Goal: Task Accomplishment & Management: Use online tool/utility

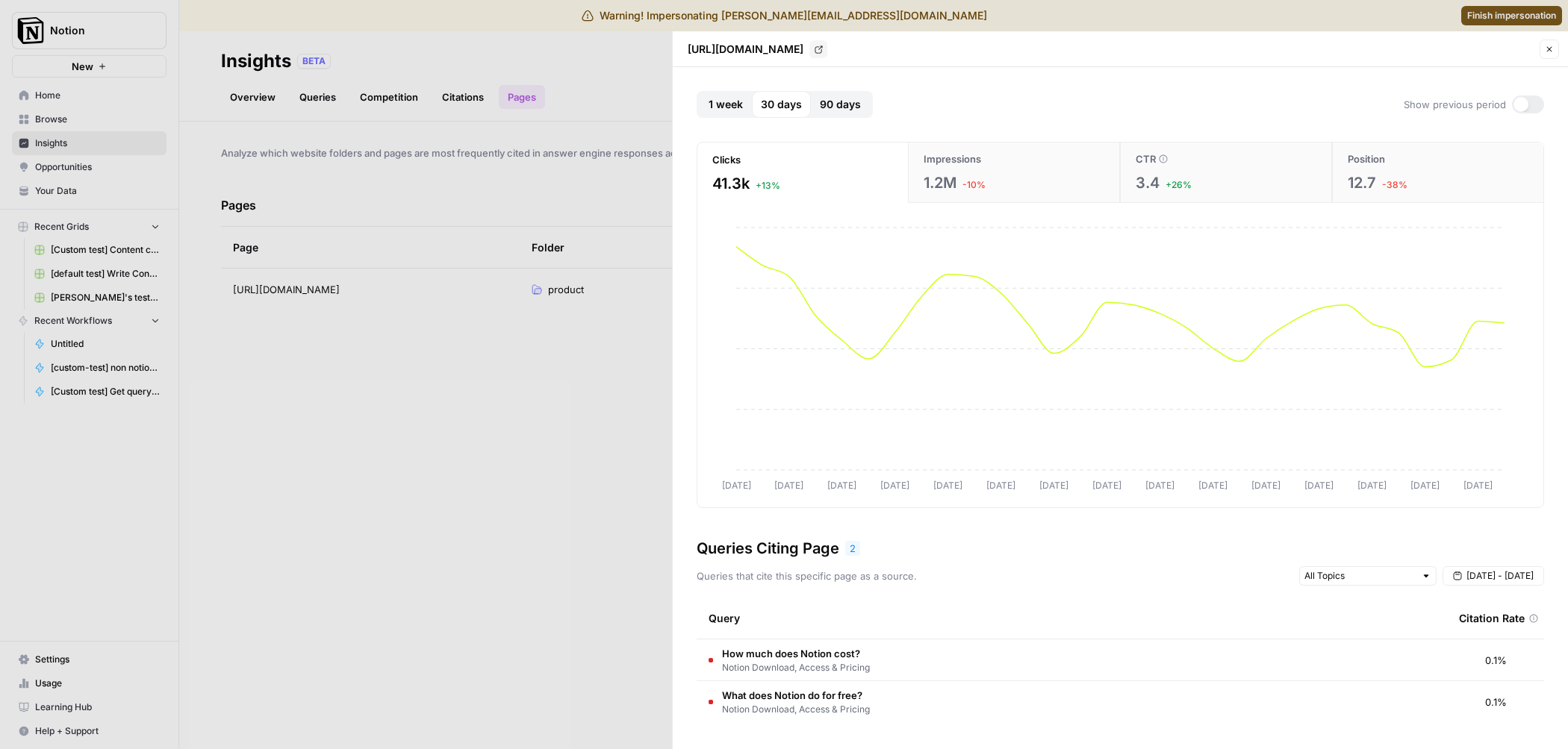
click at [1554, 51] on button "Close" at bounding box center [1549, 49] width 20 height 20
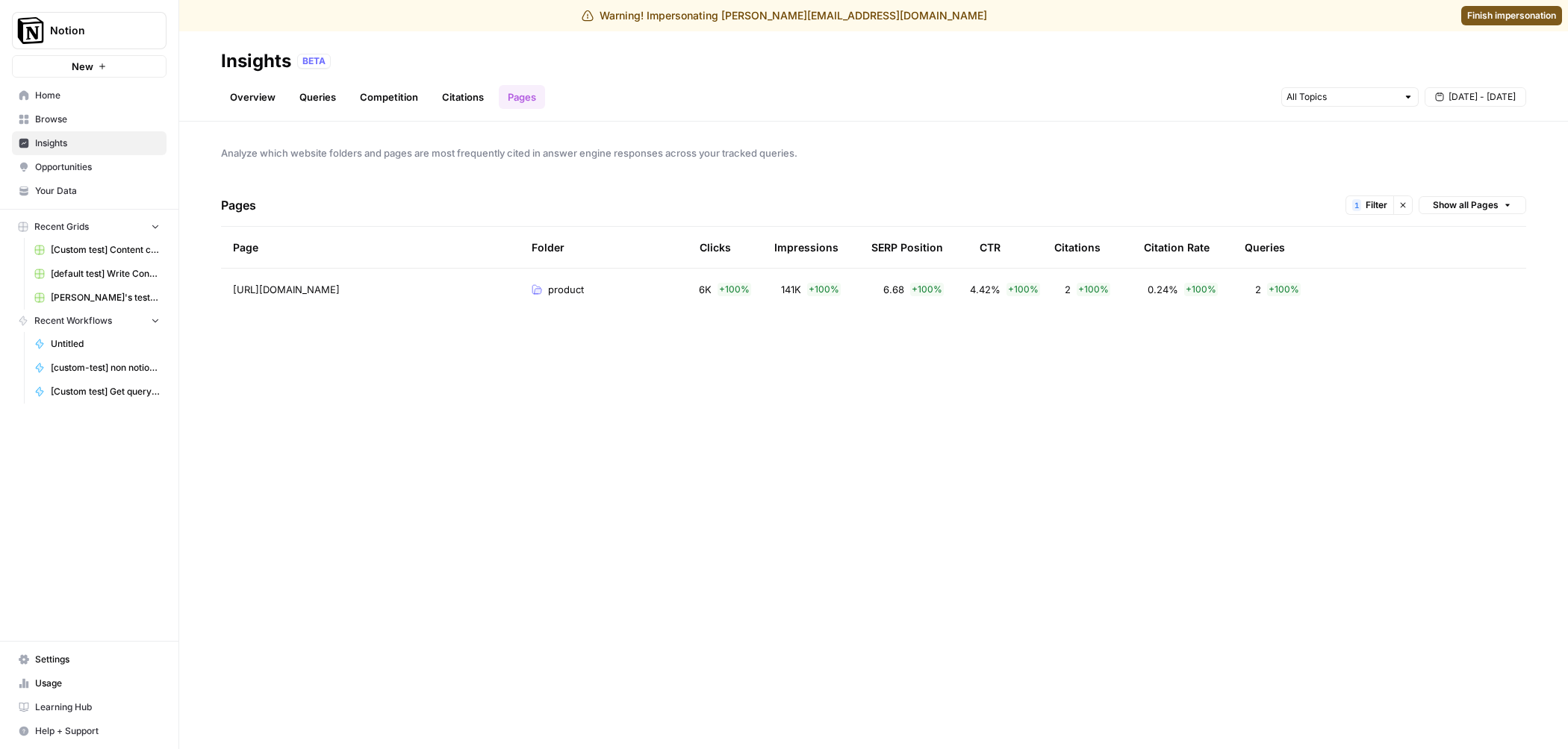
click at [1403, 207] on icon "button" at bounding box center [1403, 205] width 9 height 9
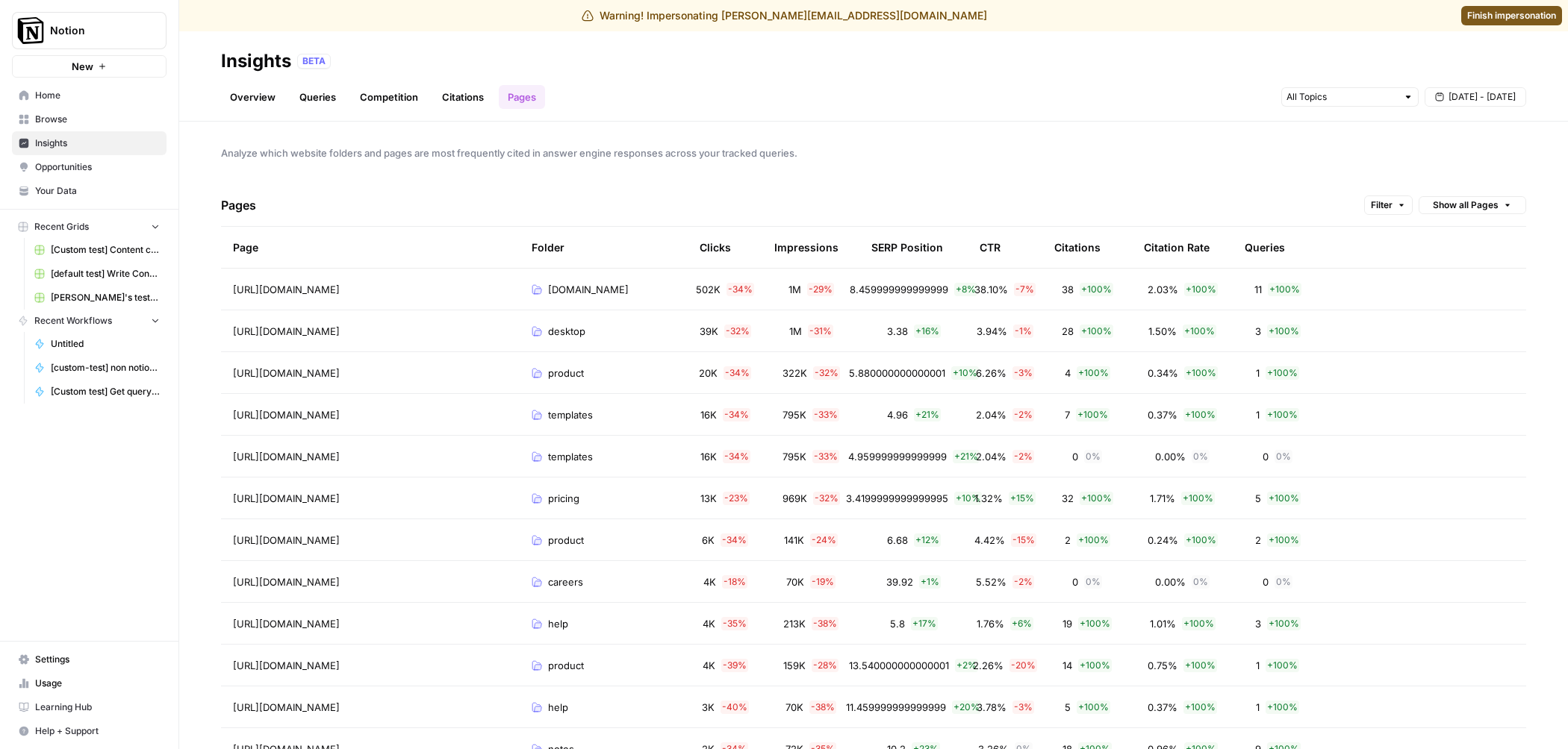
click at [85, 171] on span "Opportunities" at bounding box center [98, 167] width 125 height 13
drag, startPoint x: 804, startPoint y: 16, endPoint x: 898, endPoint y: 21, distance: 94.1
click at [898, 21] on div "Warning! Impersonating [PERSON_NAME][EMAIL_ADDRESS][DOMAIN_NAME]" at bounding box center [784, 16] width 406 height 15
click at [448, 291] on div "[URL][DOMAIN_NAME] Go to page" at bounding box center [370, 289] width 275 height 18
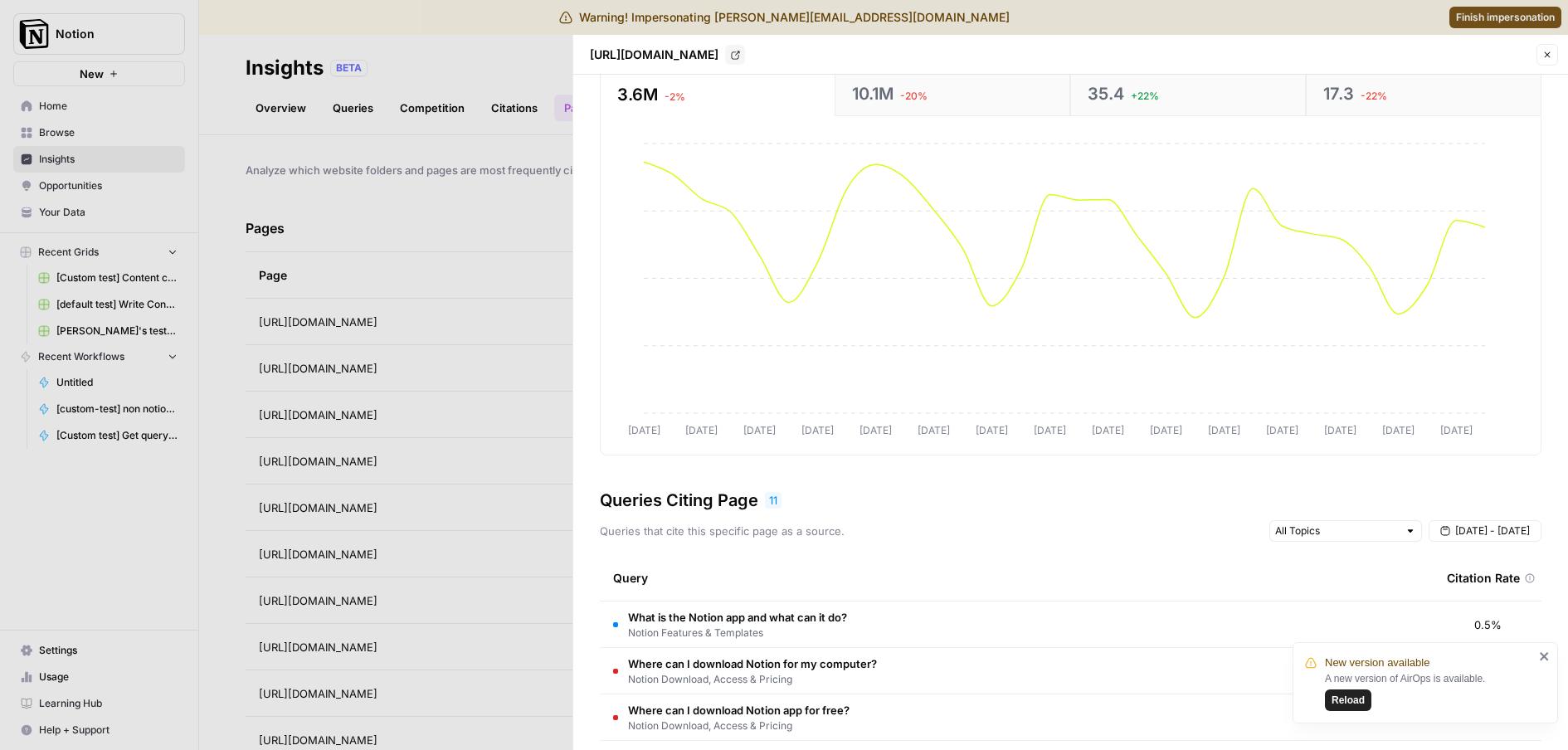
scroll to position [131, 0]
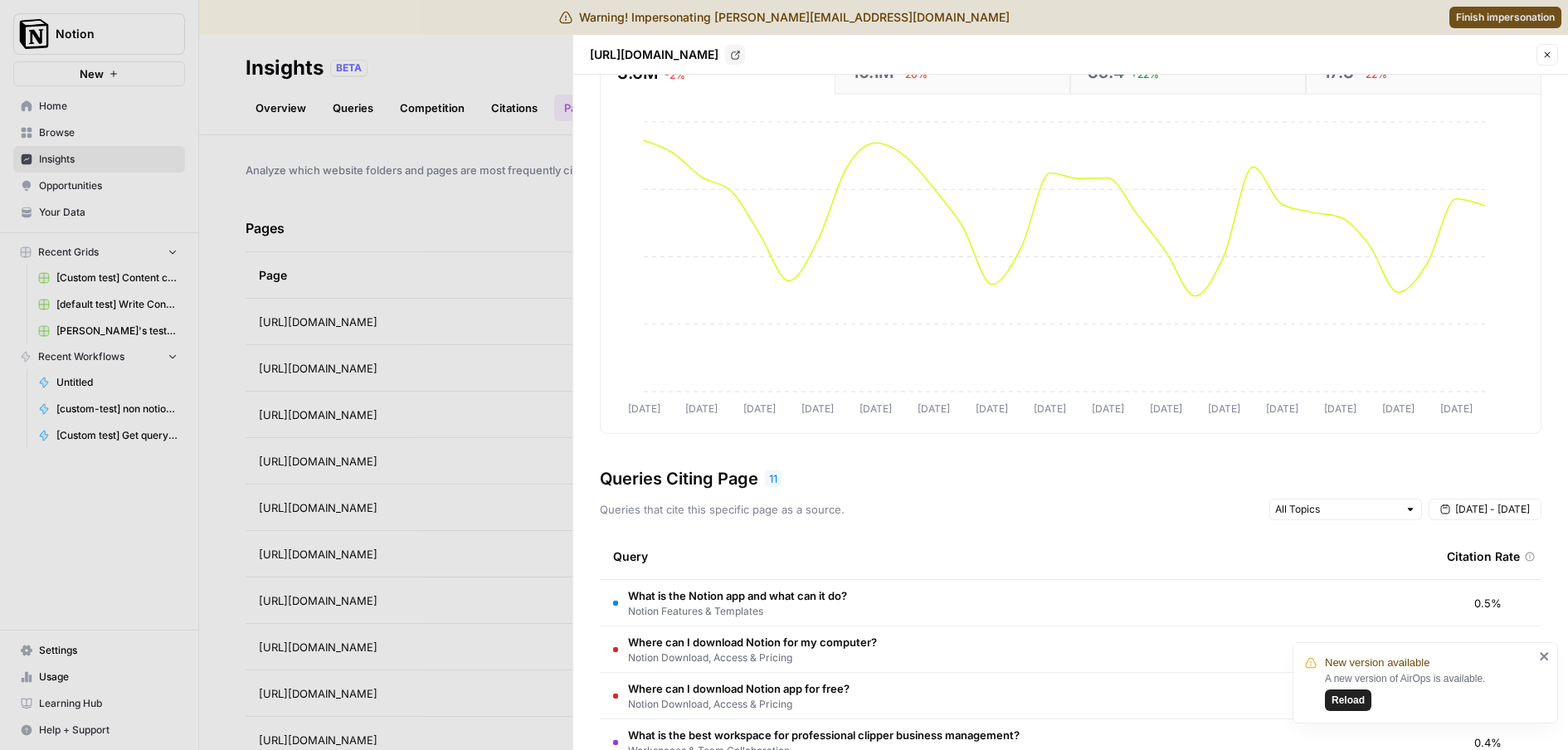
click at [218, 420] on div at bounding box center [784, 375] width 1568 height 750
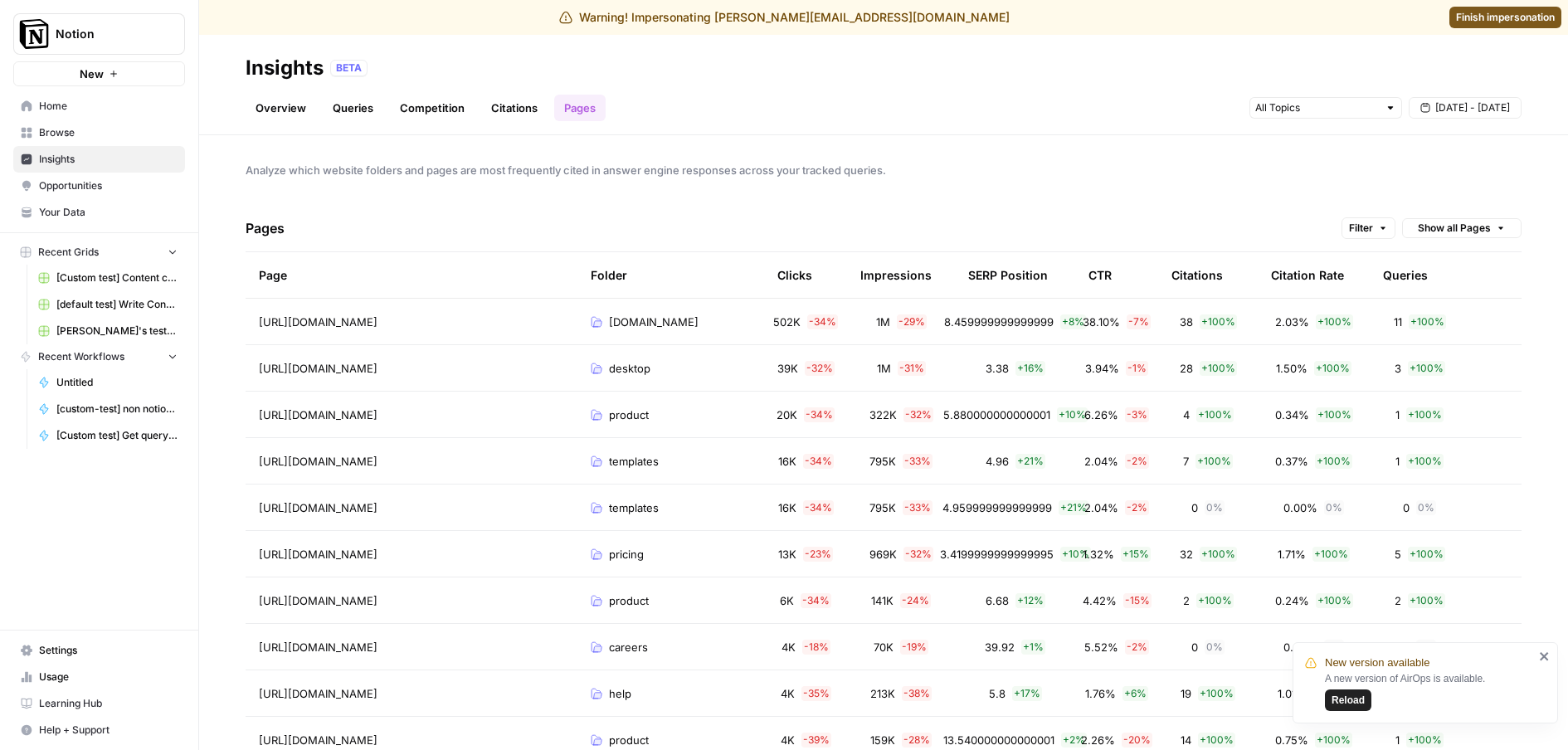
click at [1545, 656] on icon "close" at bounding box center [1543, 656] width 8 height 8
drag, startPoint x: 1179, startPoint y: 220, endPoint x: 1252, endPoint y: 229, distance: 73.6
click at [1258, 228] on div "Pages Filter Show all Pages" at bounding box center [884, 229] width 1276 height 48
drag, startPoint x: 244, startPoint y: 317, endPoint x: 441, endPoint y: 323, distance: 197.1
click at [441, 323] on div "Analyze which website folders and pages are most frequently cited in answer eng…" at bounding box center [883, 443] width 1369 height 615
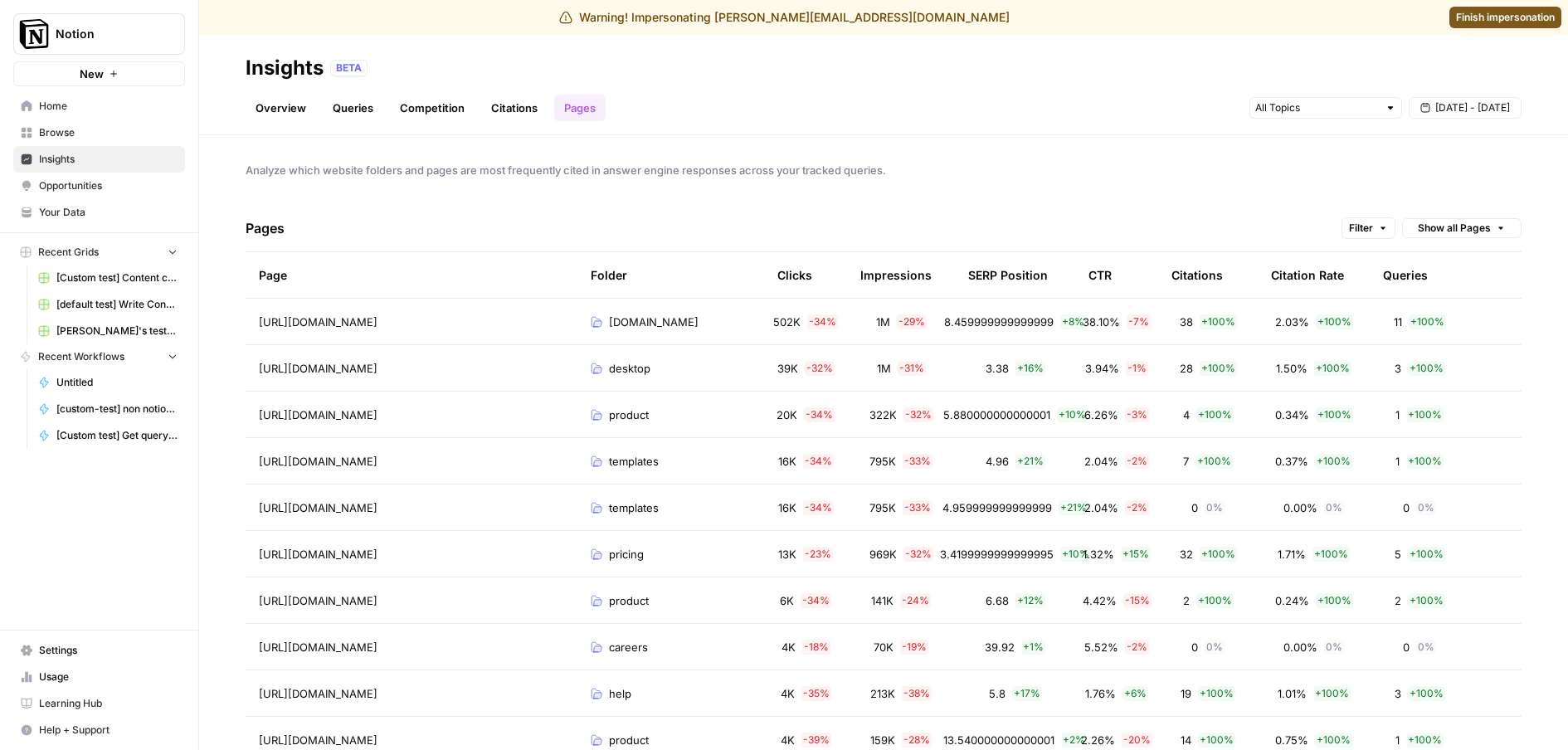
click at [735, 335] on td "[DOMAIN_NAME]" at bounding box center [671, 322] width 187 height 46
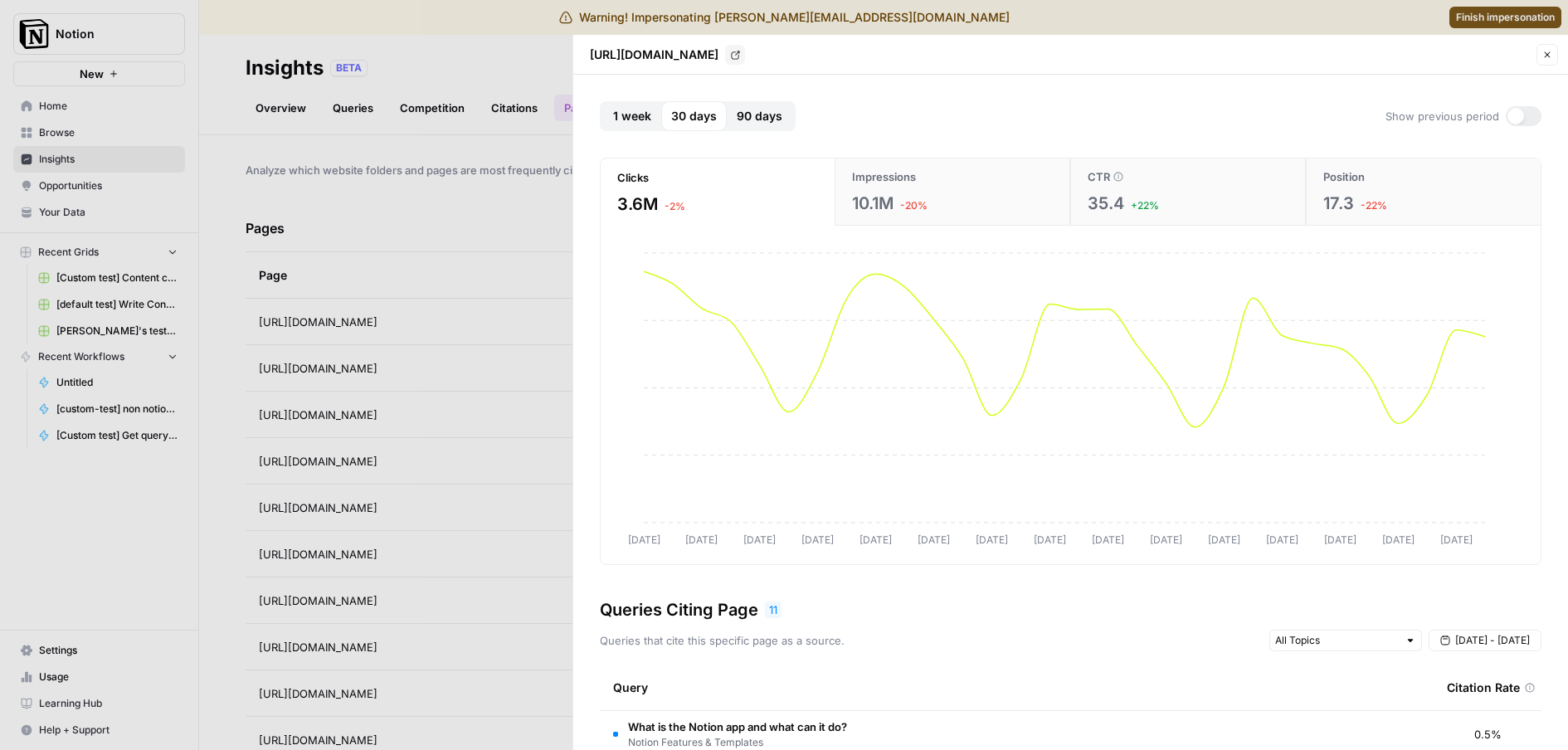
click at [1545, 52] on icon "button" at bounding box center [1548, 55] width 5 height 5
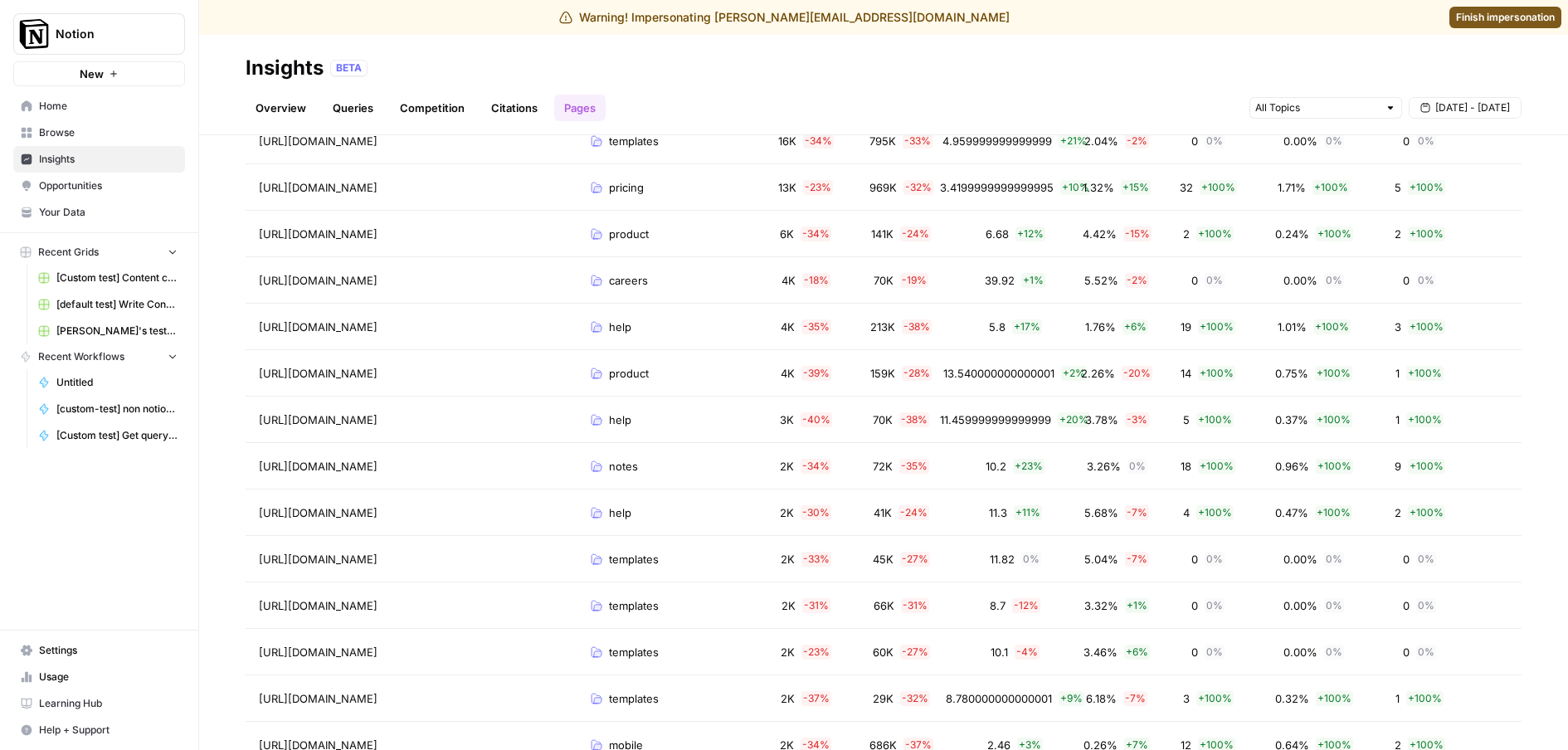
scroll to position [552, 0]
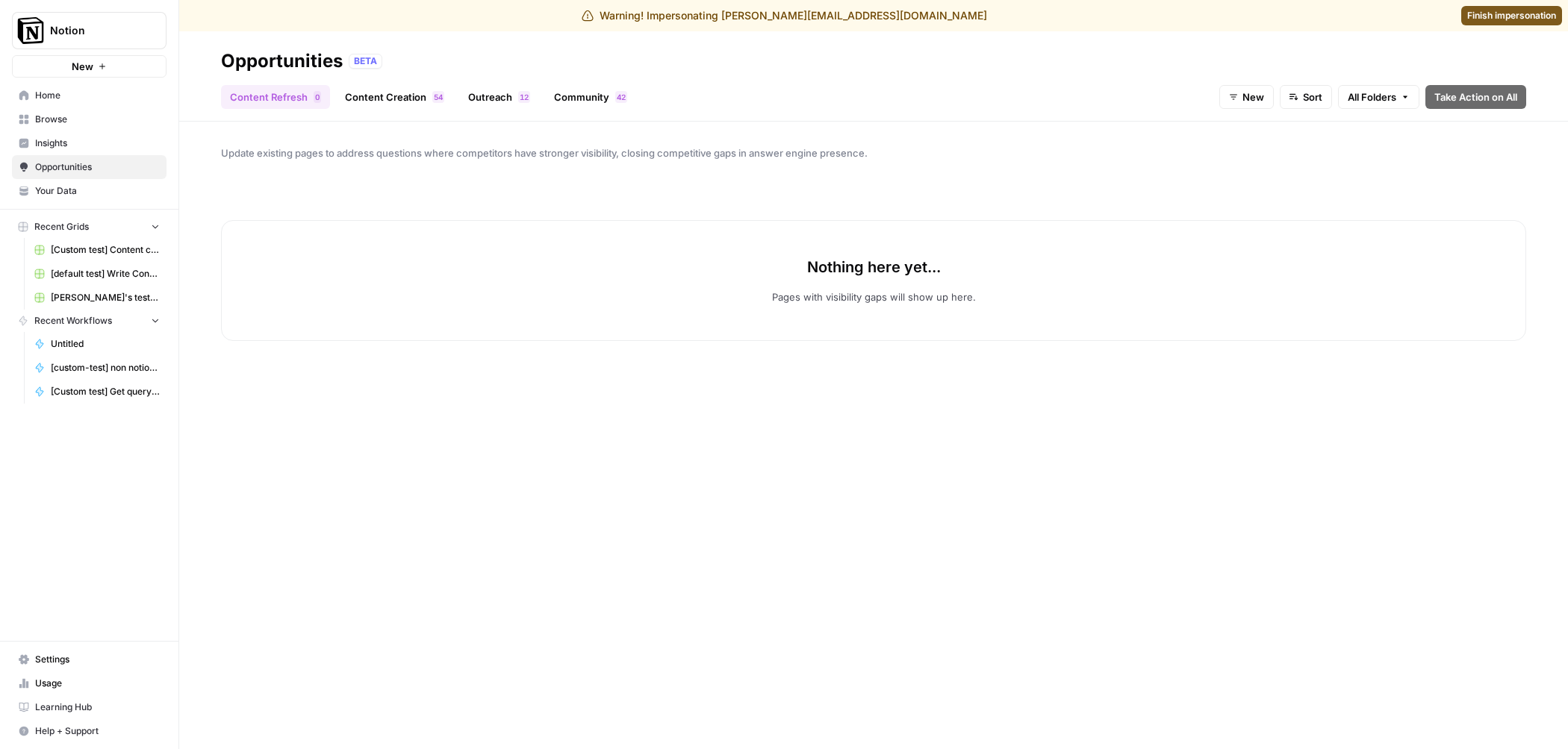
click at [393, 99] on link "Content Creation 4 5" at bounding box center [394, 96] width 117 height 24
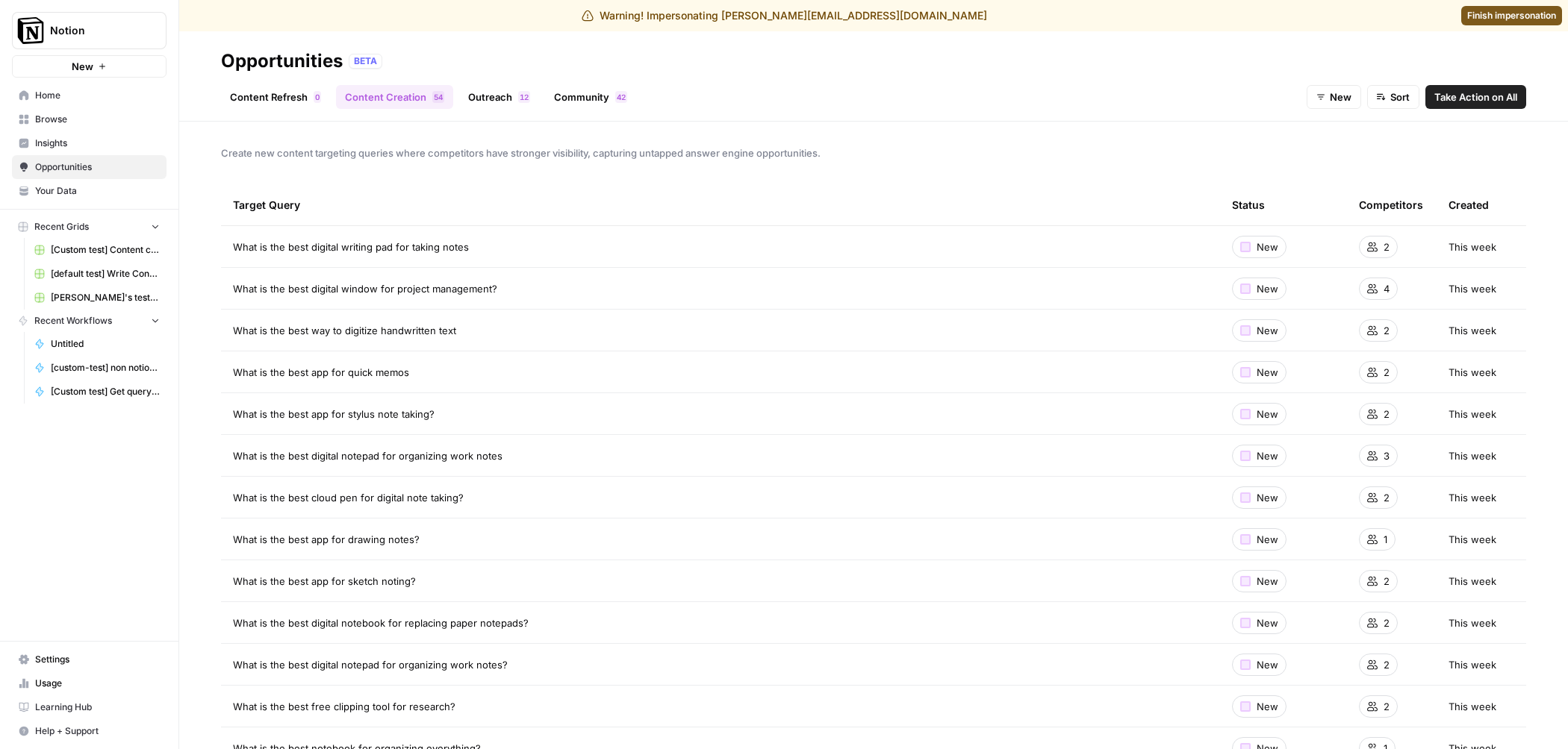
click at [215, 288] on div "Create new content targeting queries where competitors have stronger visibility…" at bounding box center [874, 435] width 1389 height 627
click at [195, 290] on div "Create new content targeting queries where competitors have stronger visibility…" at bounding box center [874, 435] width 1389 height 627
click at [196, 290] on div "Create new content targeting queries where competitors have stronger visibility…" at bounding box center [874, 435] width 1389 height 627
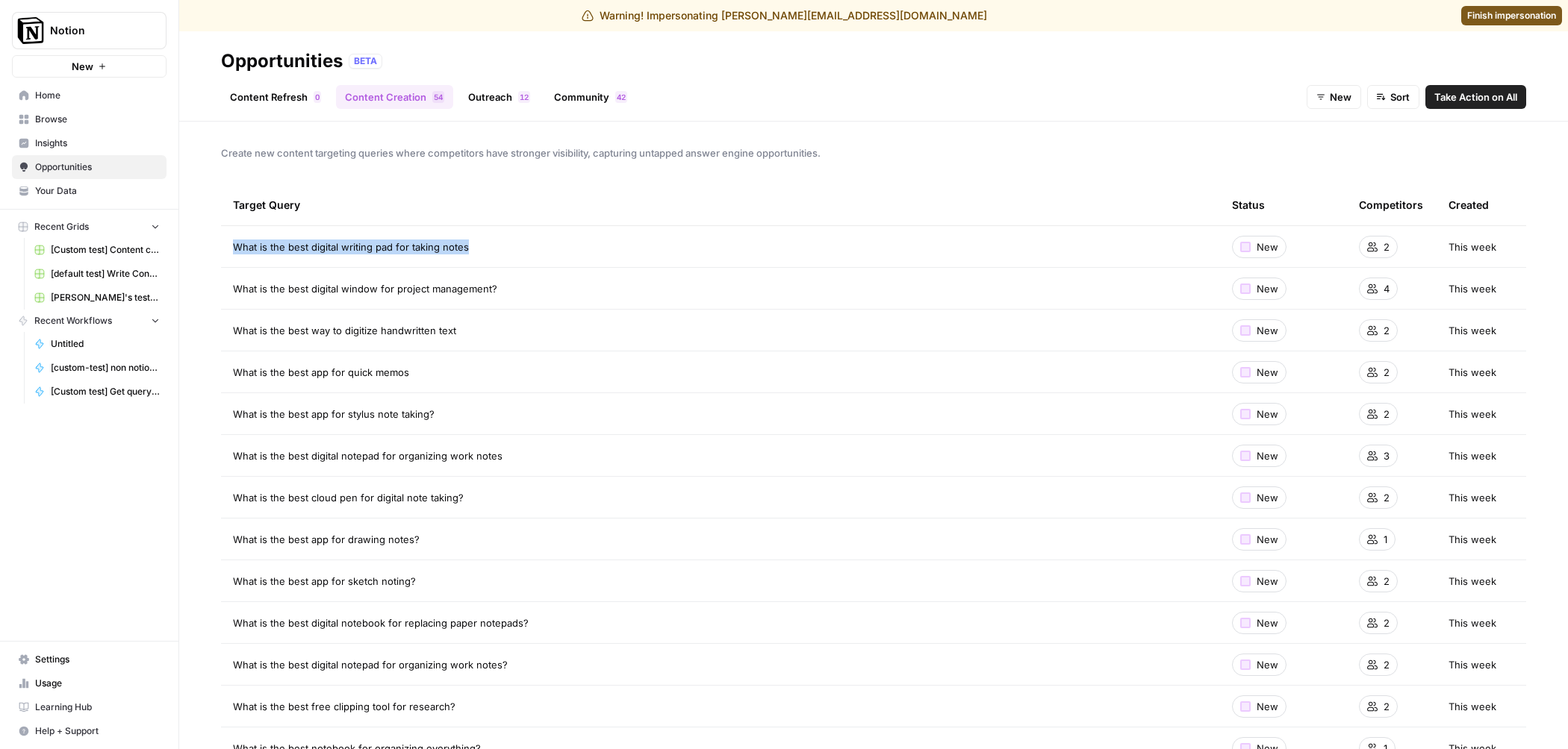
click at [196, 290] on div "Create new content targeting queries where competitors have stronger visibility…" at bounding box center [874, 435] width 1389 height 627
click at [205, 310] on div "Create new content targeting queries where competitors have stronger visibility…" at bounding box center [874, 435] width 1389 height 627
drag, startPoint x: 205, startPoint y: 310, endPoint x: 367, endPoint y: 209, distance: 190.9
click at [205, 310] on div "Create new content targeting queries where competitors have stronger visibility…" at bounding box center [874, 435] width 1389 height 627
click at [344, 213] on div "Target Query" at bounding box center [720, 205] width 975 height 41
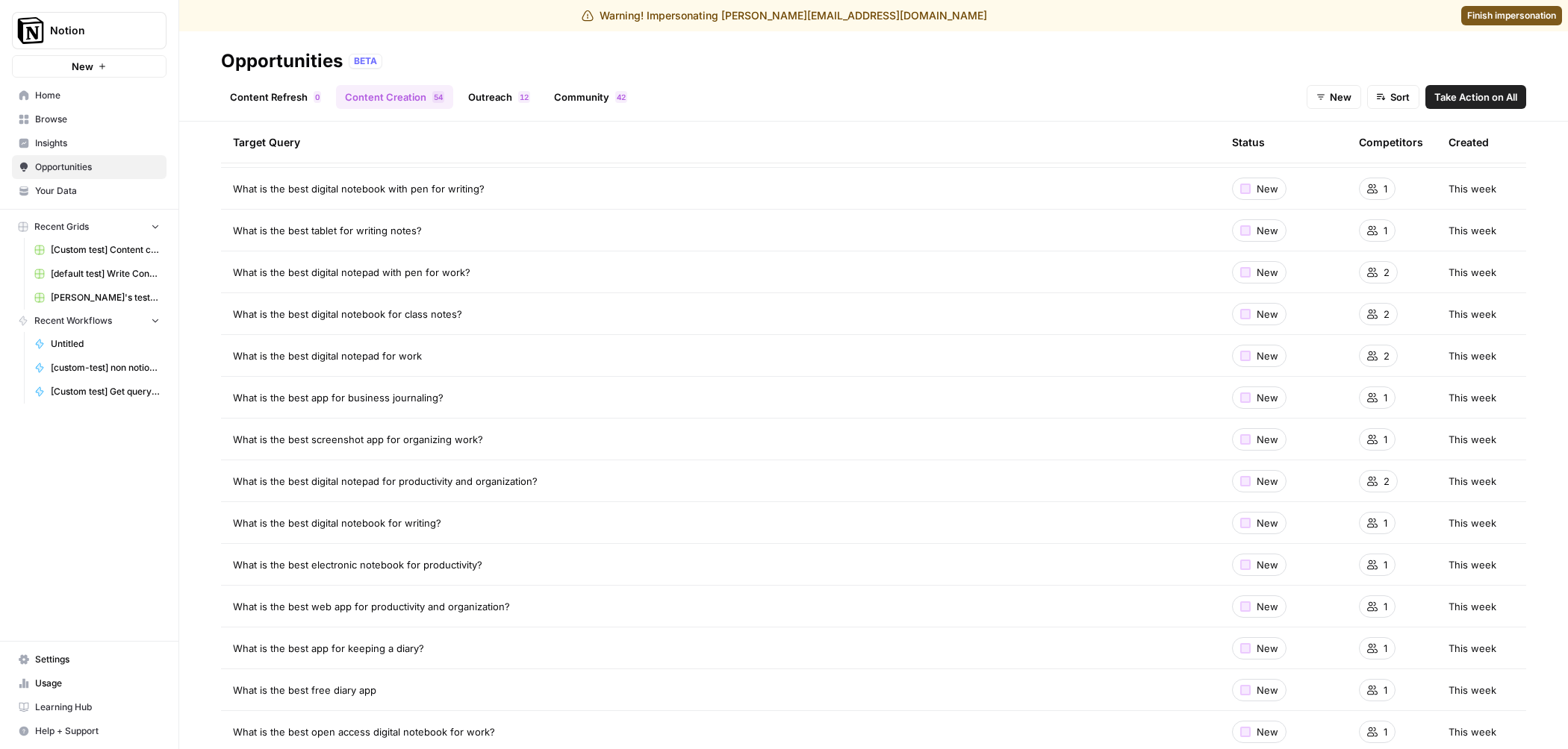
scroll to position [703, 0]
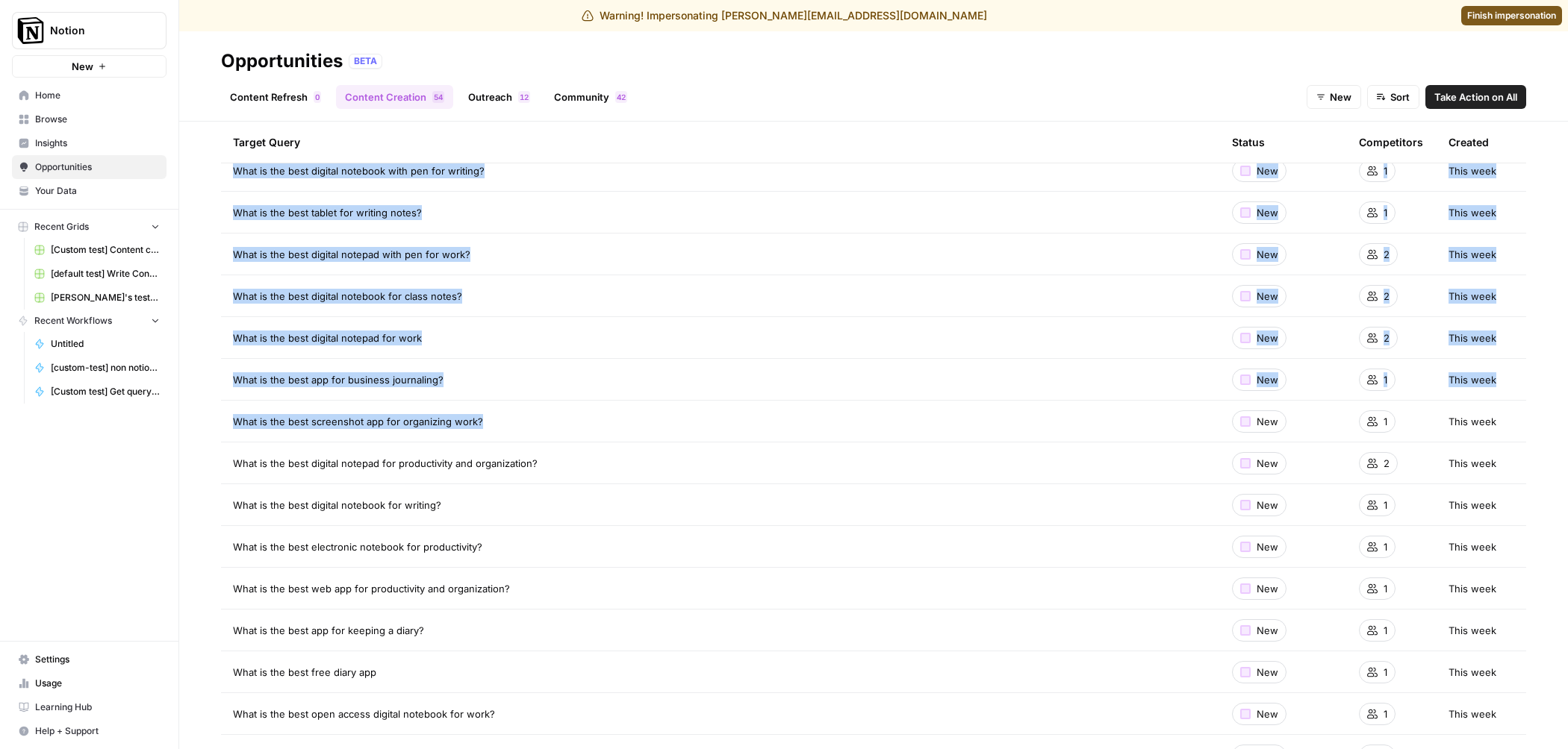
drag, startPoint x: 218, startPoint y: 418, endPoint x: 522, endPoint y: 419, distance: 304.0
click at [522, 419] on div "Create new content targeting queries where competitors have stronger visibility…" at bounding box center [874, 435] width 1389 height 627
click at [522, 419] on div "What is the best screenshot app for organizing work?" at bounding box center [720, 422] width 975 height 15
drag, startPoint x: 365, startPoint y: 423, endPoint x: 216, endPoint y: 408, distance: 149.8
click at [207, 409] on div "Create new content targeting queries where competitors have stronger visibility…" at bounding box center [874, 435] width 1389 height 627
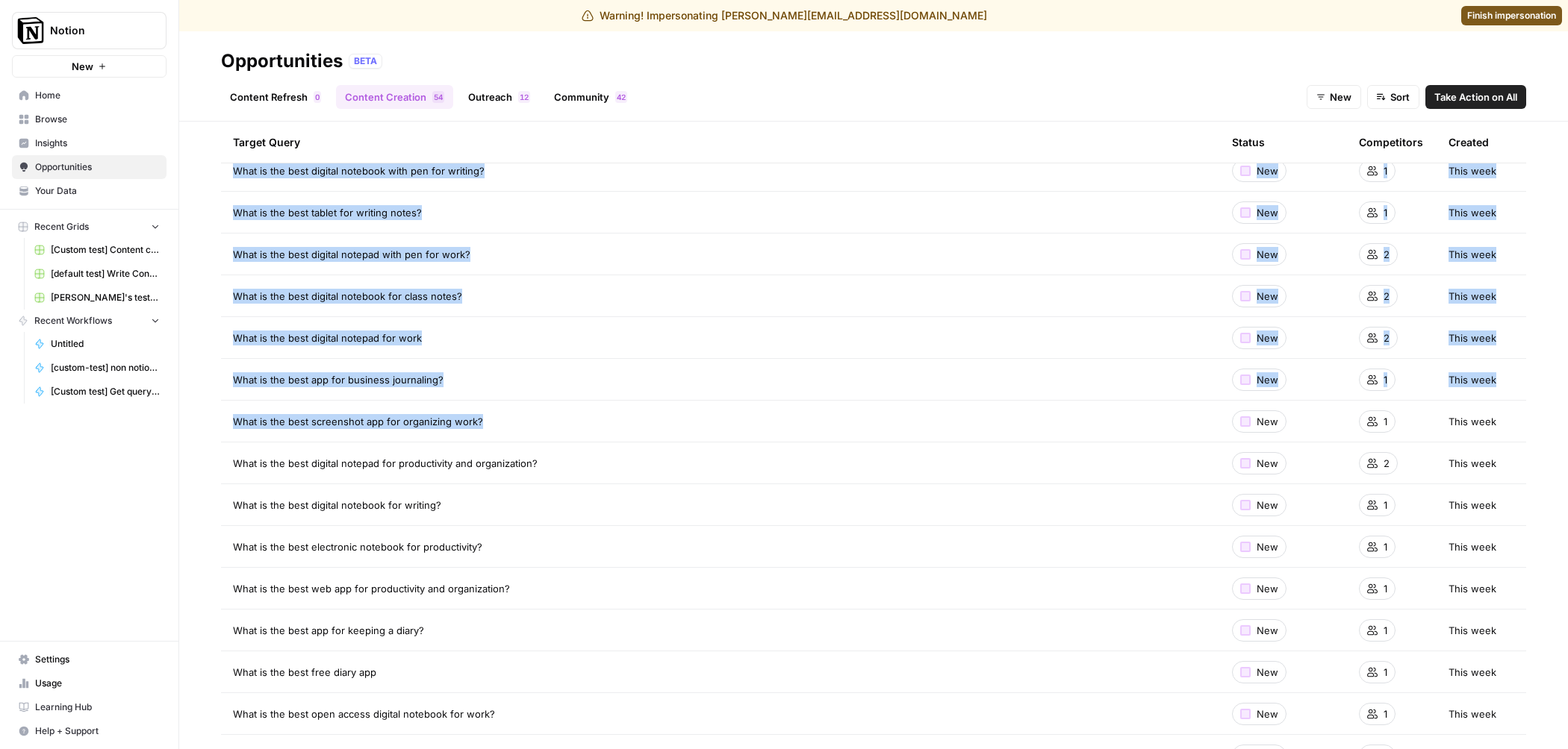
click at [494, 426] on div "What is the best screenshot app for organizing work?" at bounding box center [720, 422] width 975 height 15
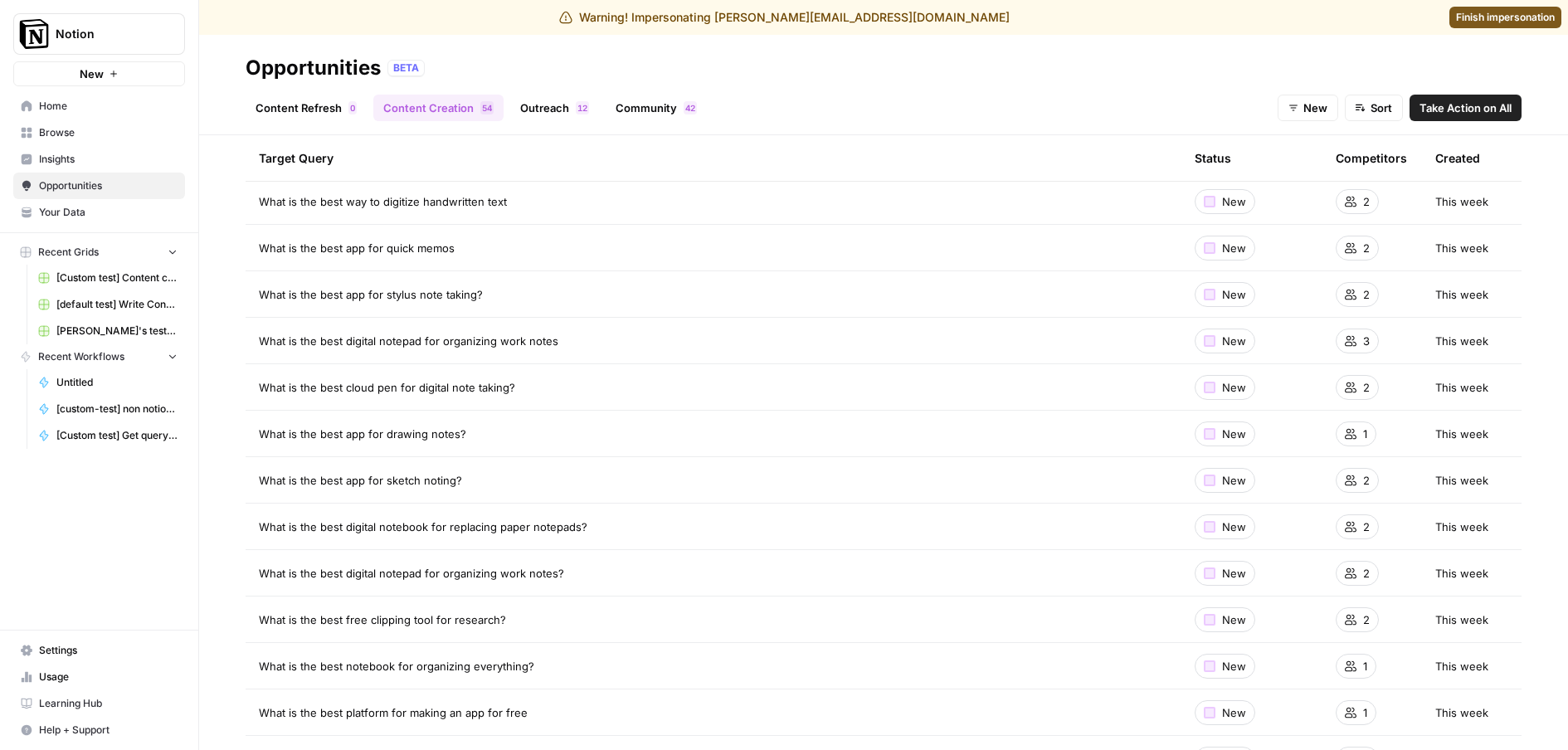
scroll to position [166, 0]
click at [327, 108] on link "Content Refresh 0" at bounding box center [306, 107] width 121 height 27
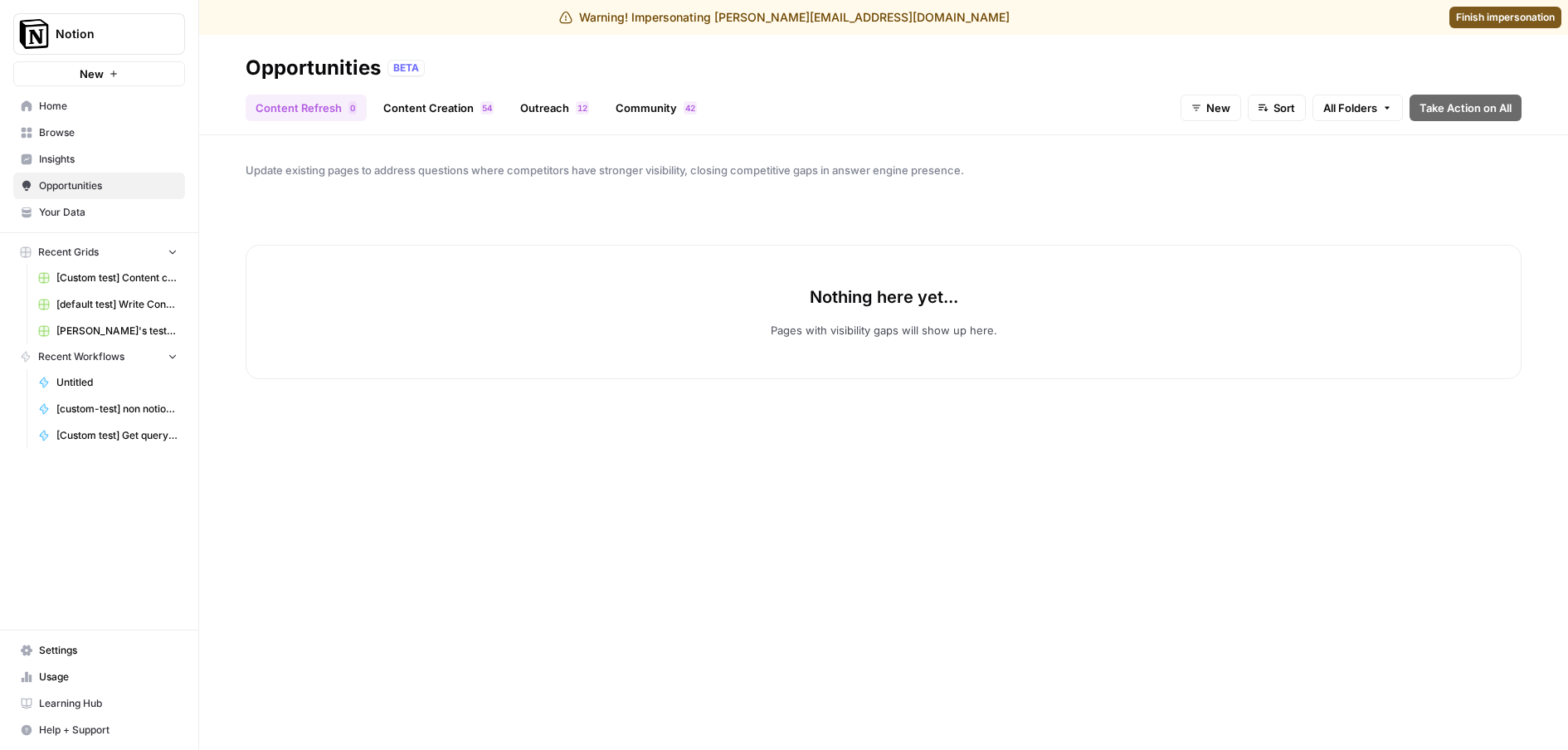
click at [1468, 13] on span "Finish impersonation" at bounding box center [1506, 17] width 99 height 15
